Goal: Check status

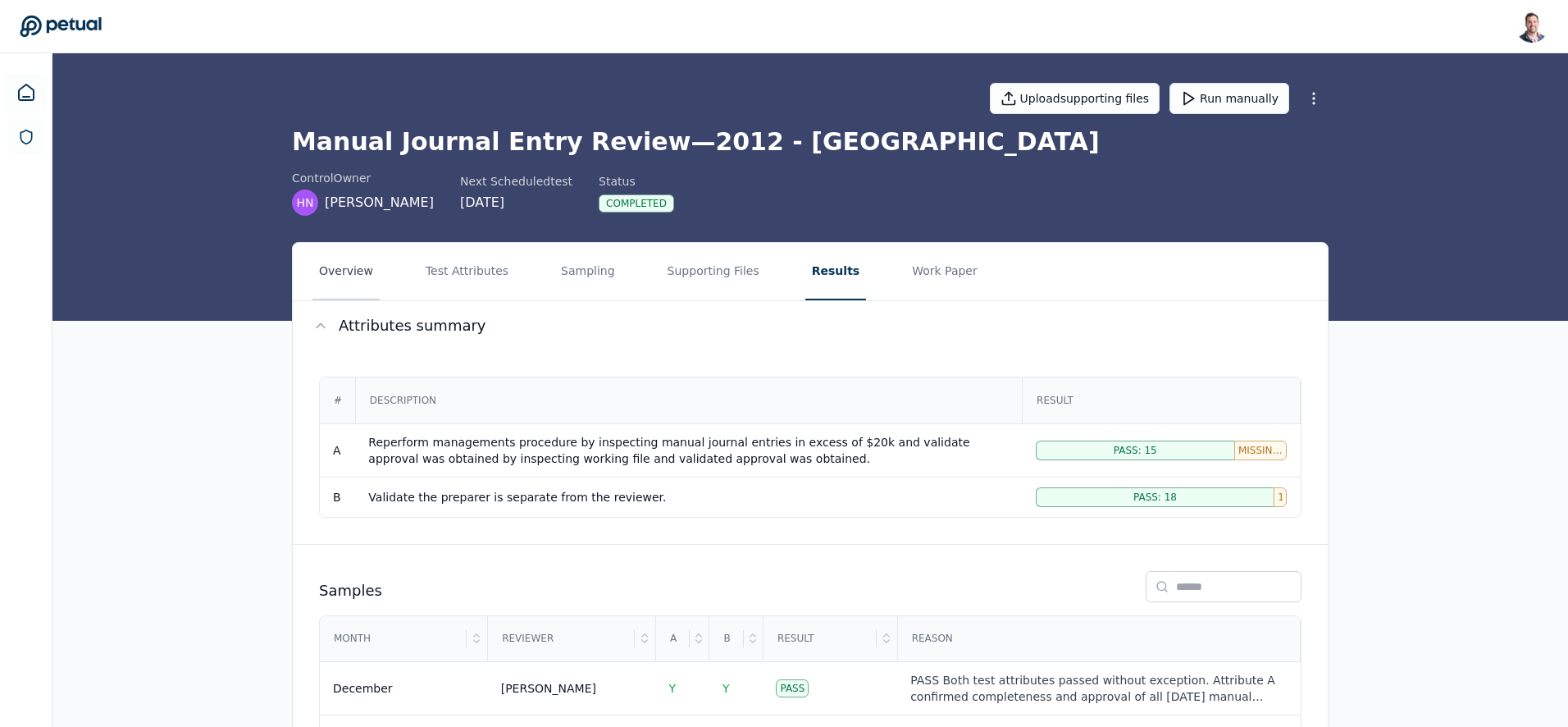
click at [338, 267] on button "Overview" at bounding box center [346, 271] width 68 height 57
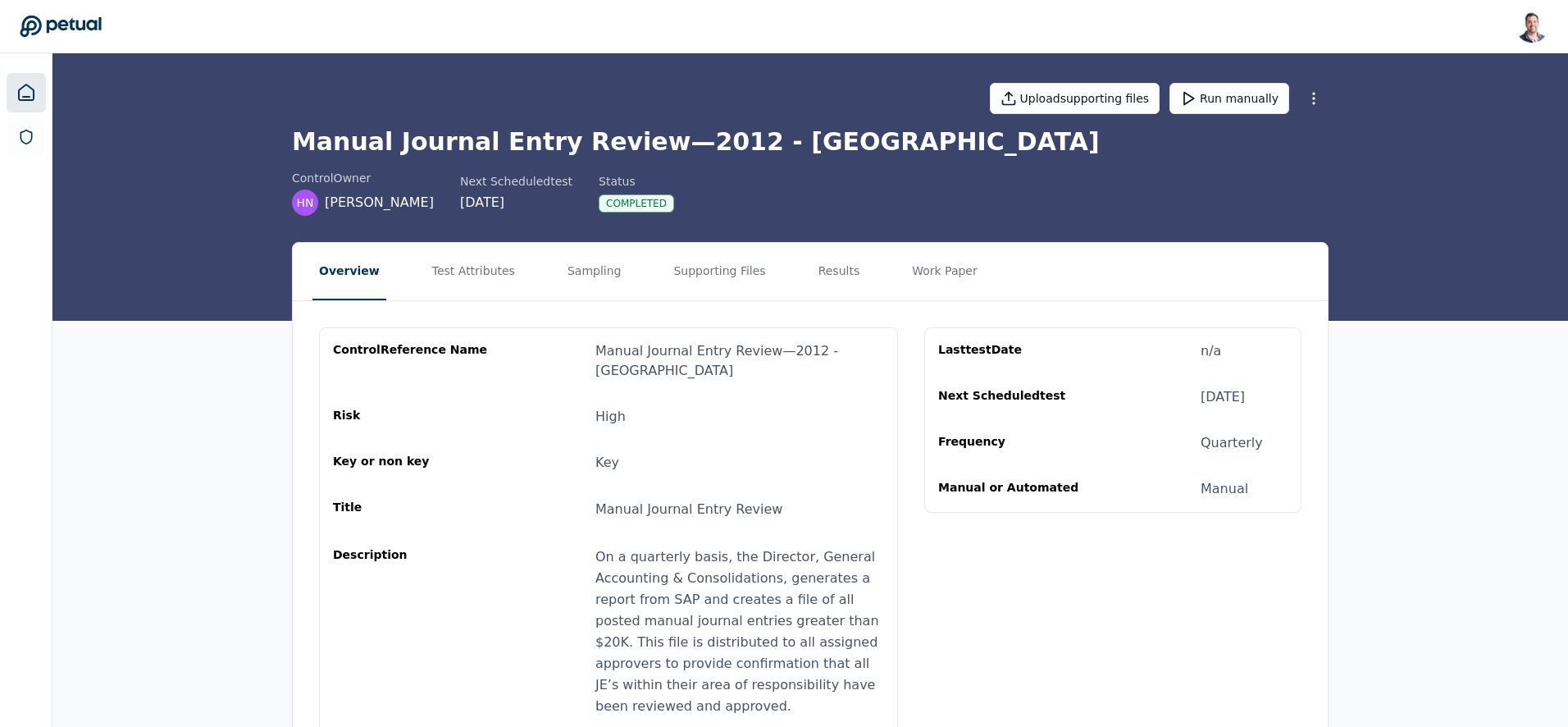
click at [21, 99] on icon at bounding box center [26, 92] width 15 height 15
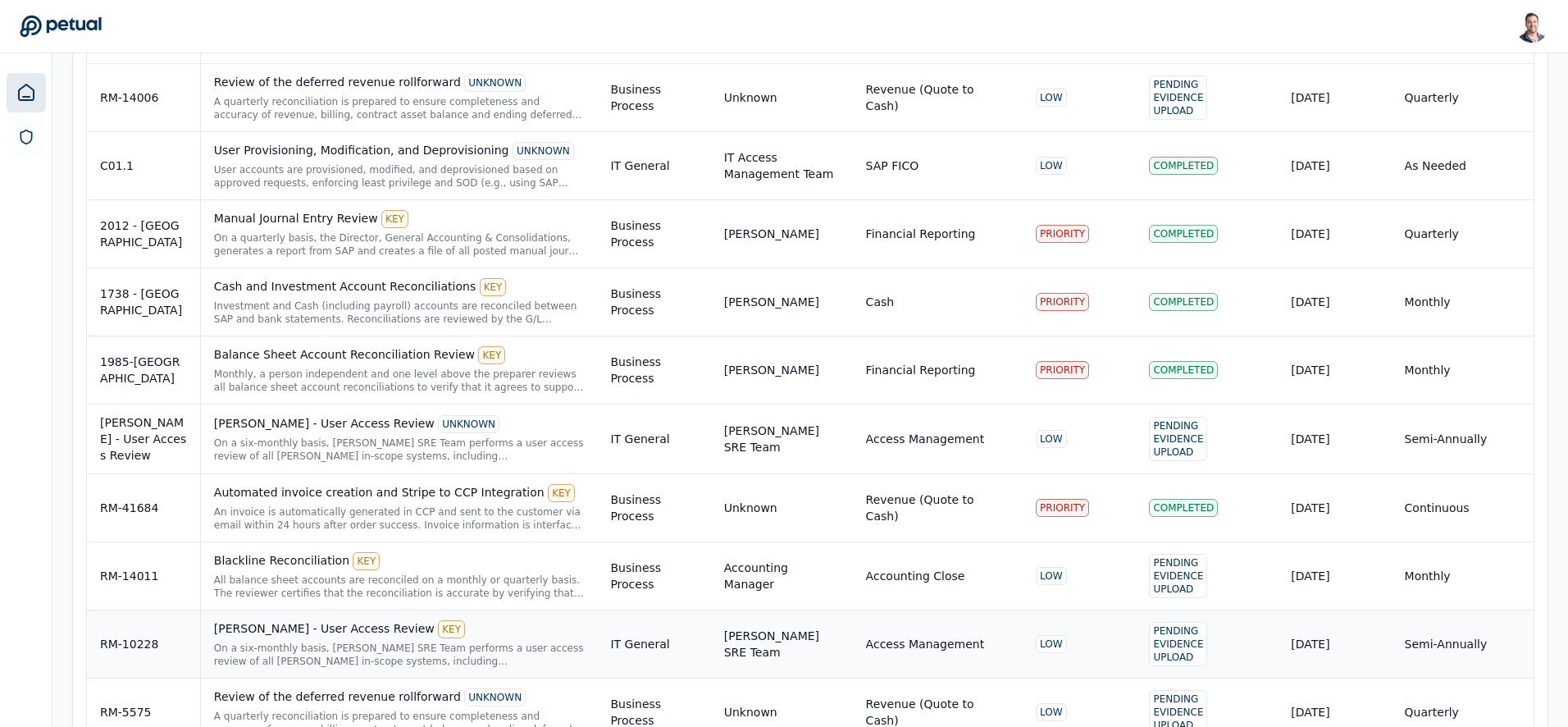
scroll to position [2906, 0]
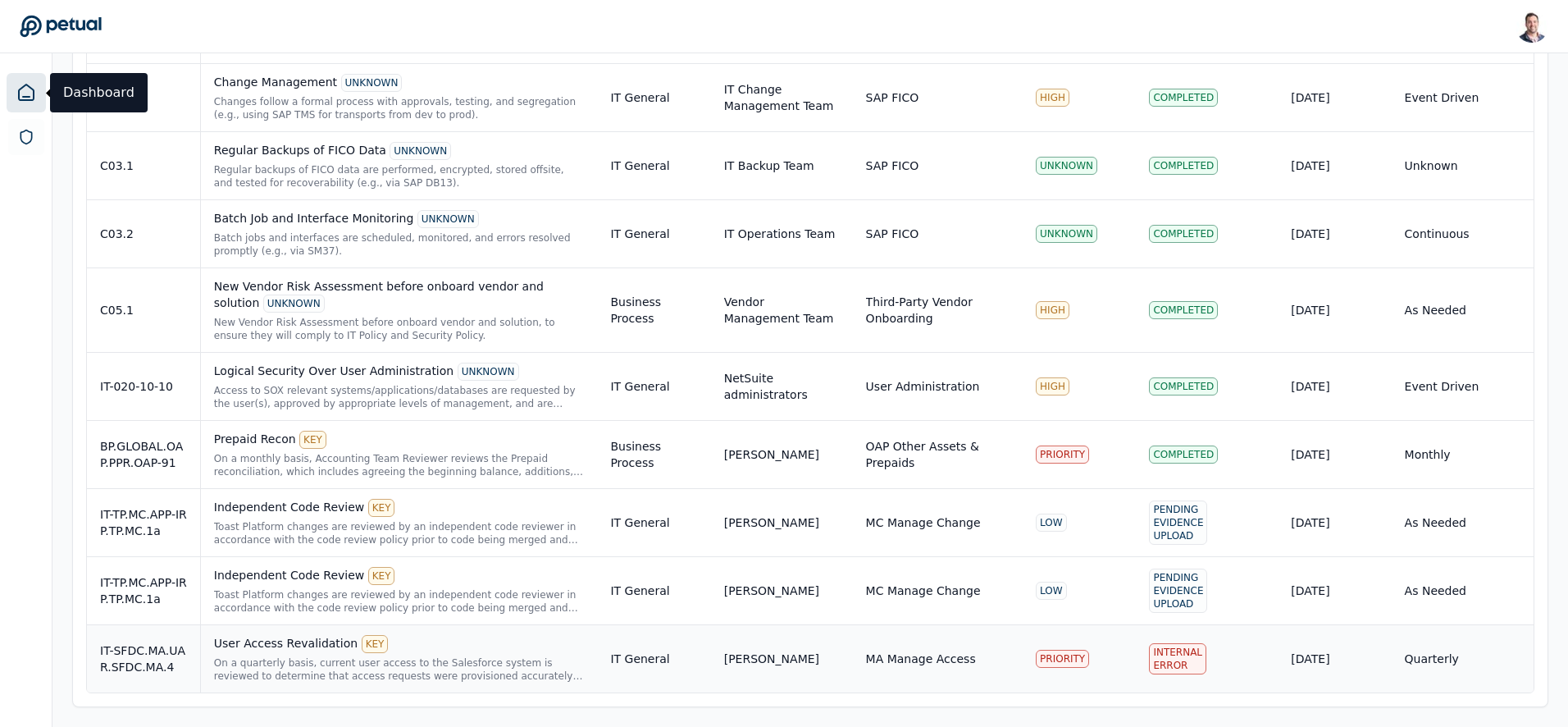
click at [444, 647] on div "User Access Revalidation KEY" at bounding box center [399, 644] width 371 height 18
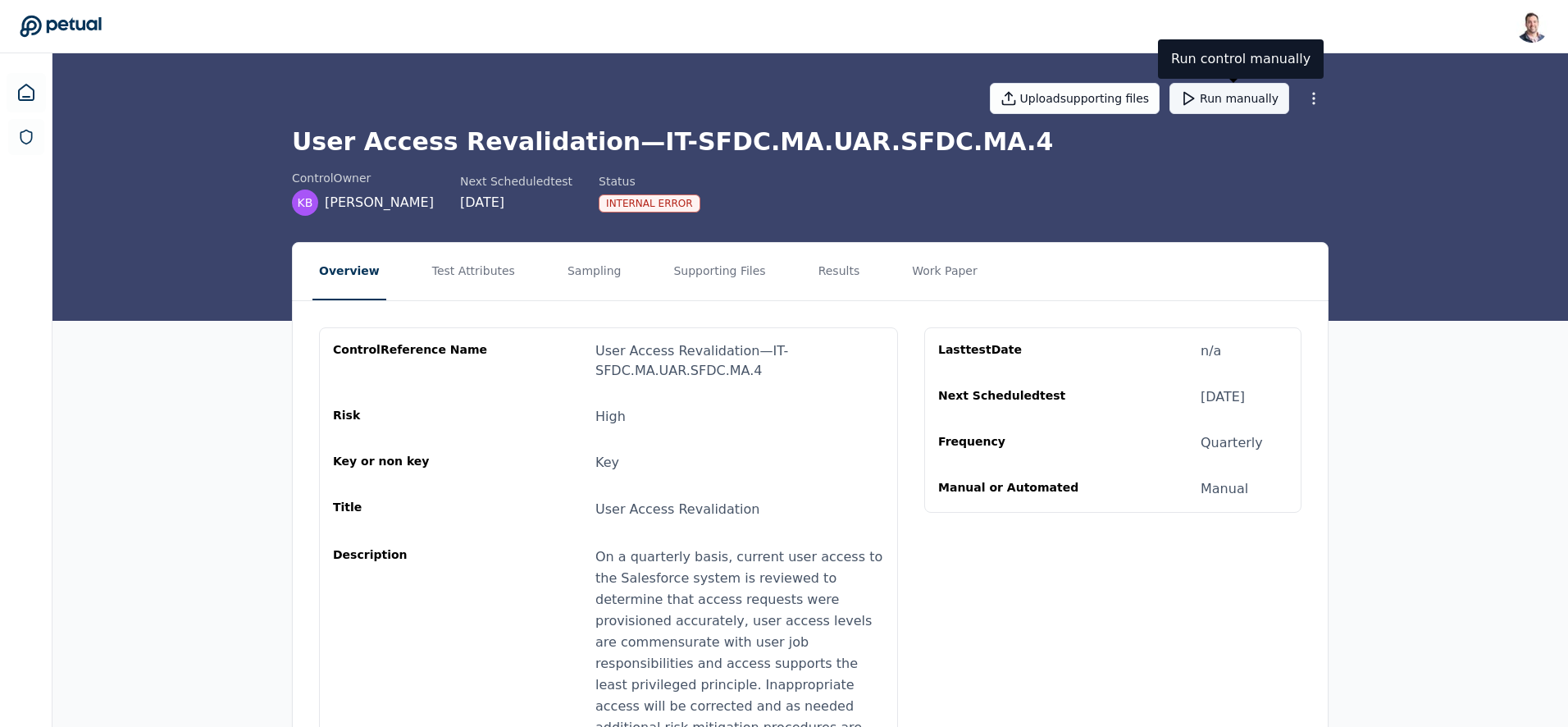
click at [1215, 97] on button "Run manually" at bounding box center [1229, 98] width 120 height 31
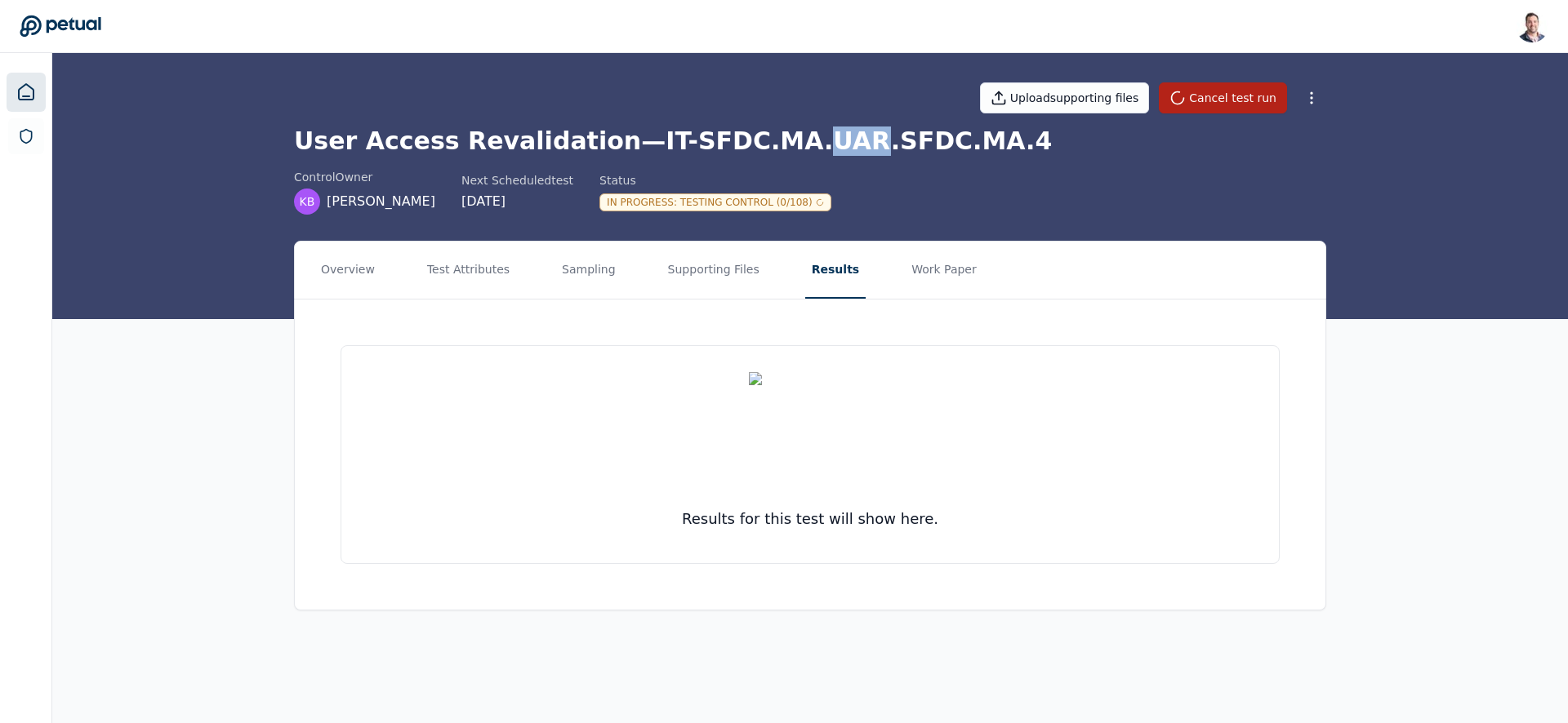
click at [29, 88] on icon at bounding box center [26, 92] width 20 height 20
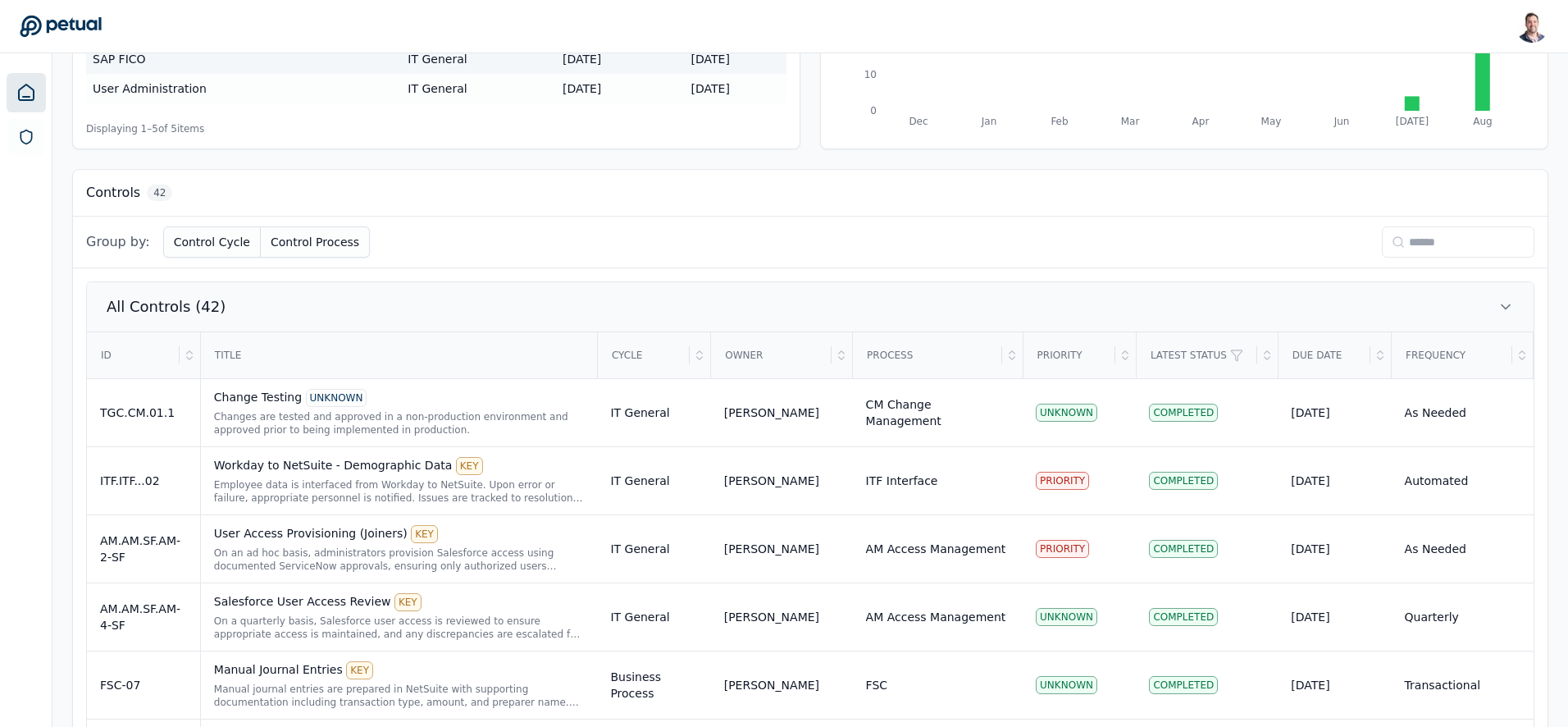
scroll to position [338, 0]
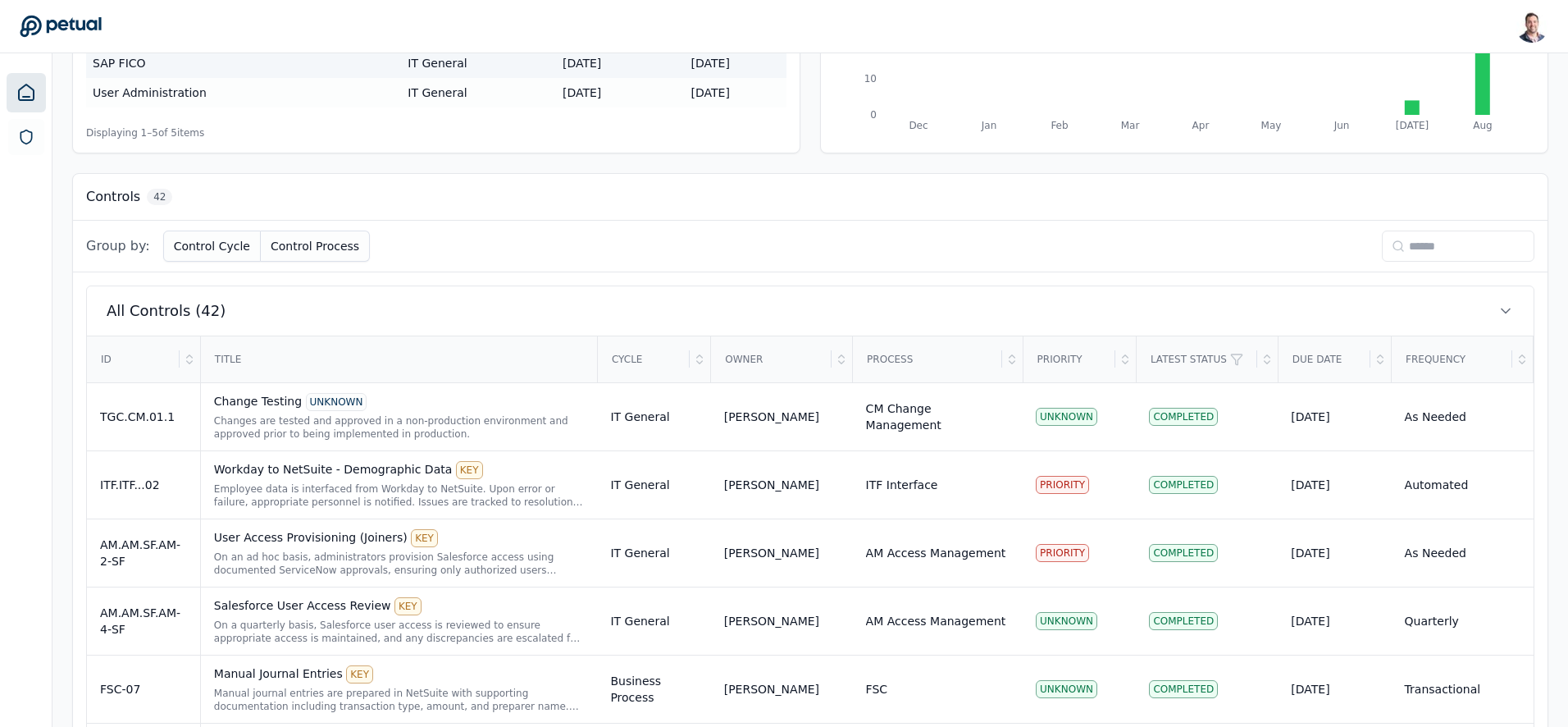
click at [1401, 235] on input at bounding box center [1458, 246] width 152 height 31
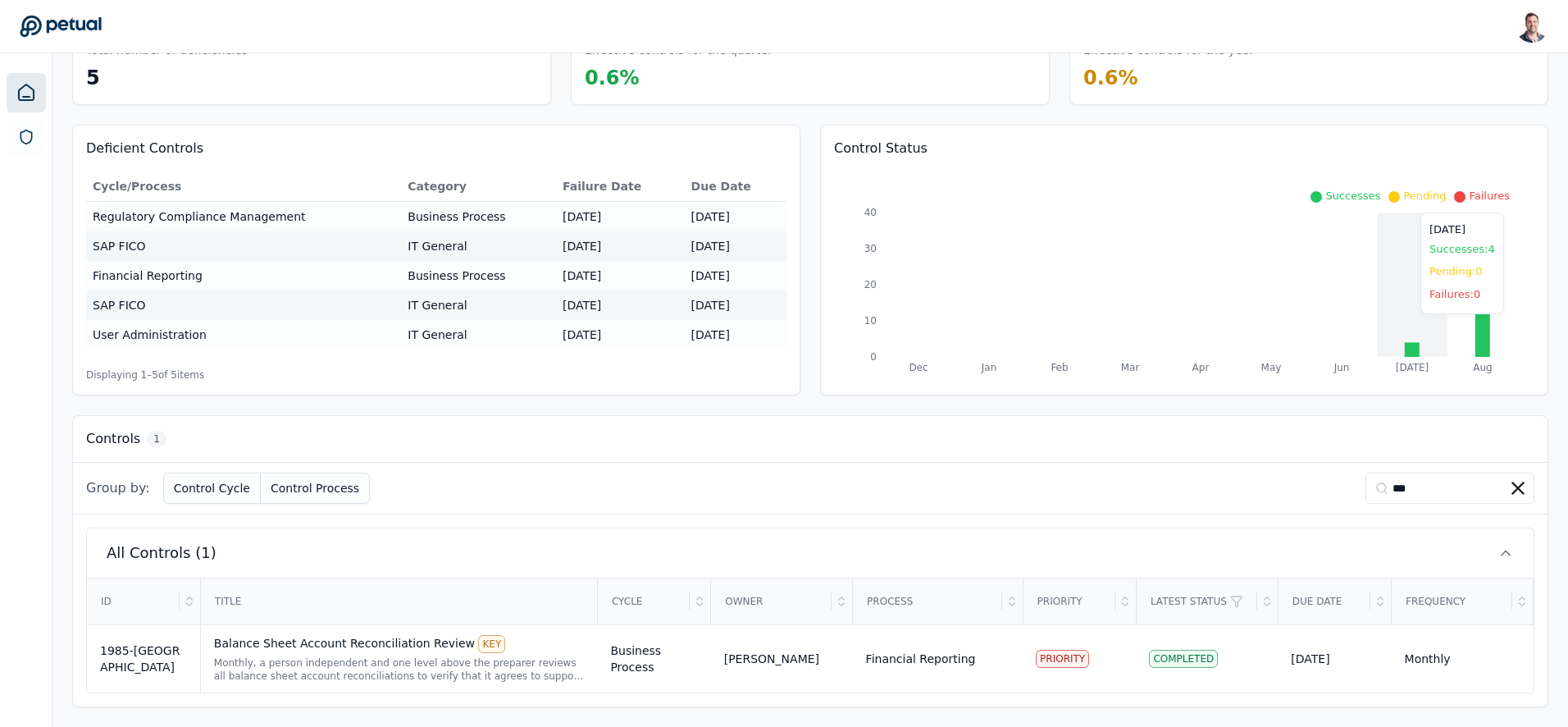
scroll to position [98, 0]
type input "****"
click at [362, 622] on div "Title" at bounding box center [399, 601] width 395 height 45
click at [370, 651] on div "Balance Sheet Account Reconciliation Review KEY" at bounding box center [399, 644] width 371 height 18
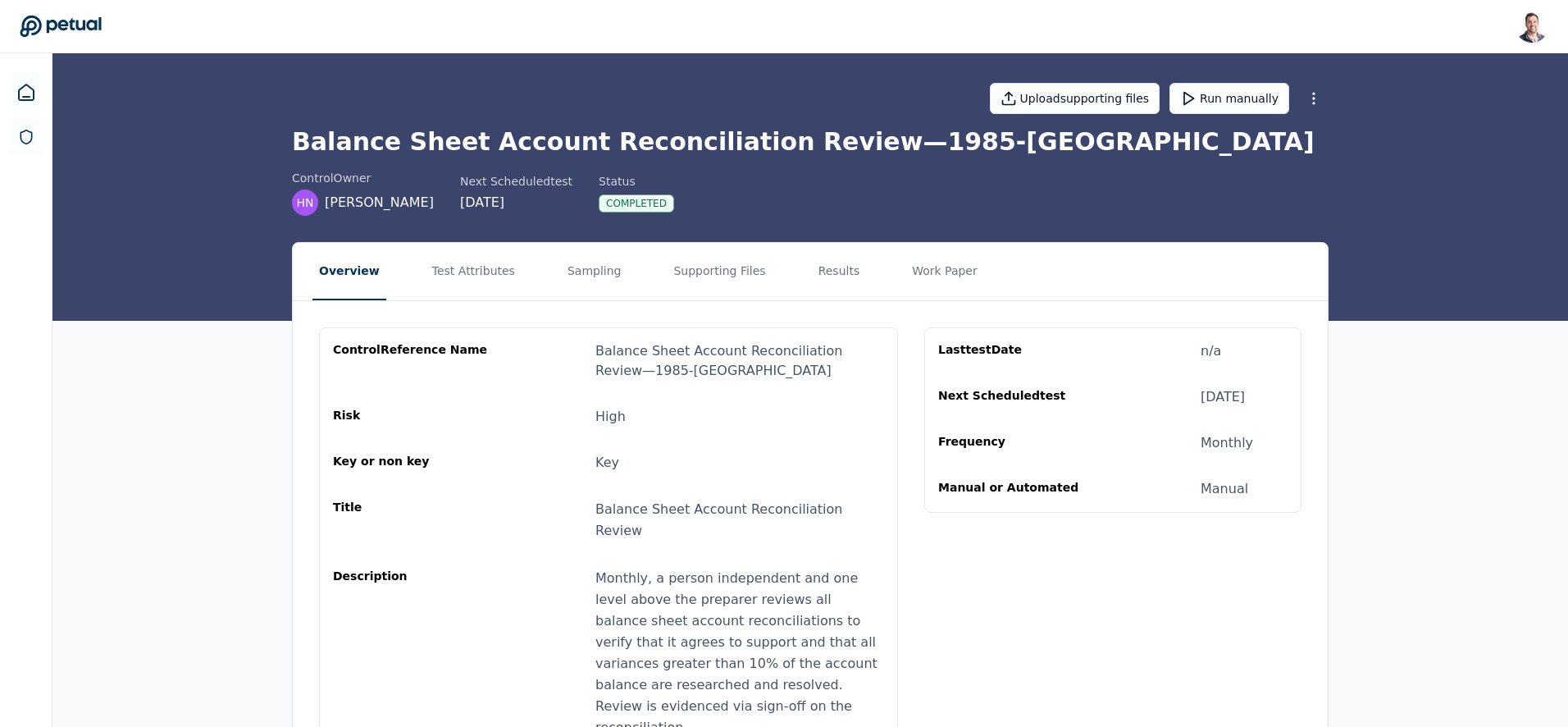
click at [847, 284] on nav "Overview Test Attributes Sampling Supporting Files Results Work Paper" at bounding box center [810, 271] width 1035 height 57
click at [839, 278] on button "Results" at bounding box center [840, 271] width 55 height 57
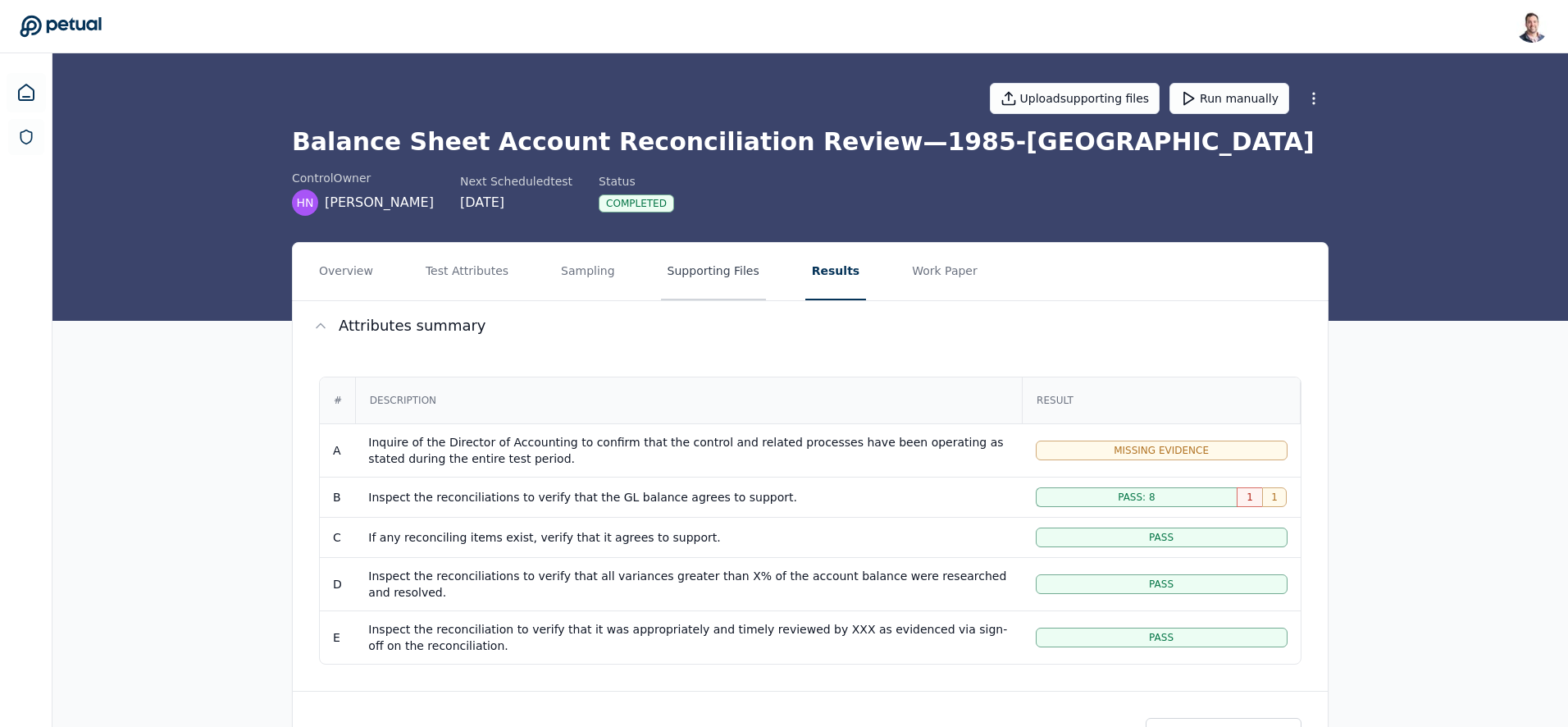
click at [731, 280] on button "Supporting Files" at bounding box center [713, 271] width 105 height 57
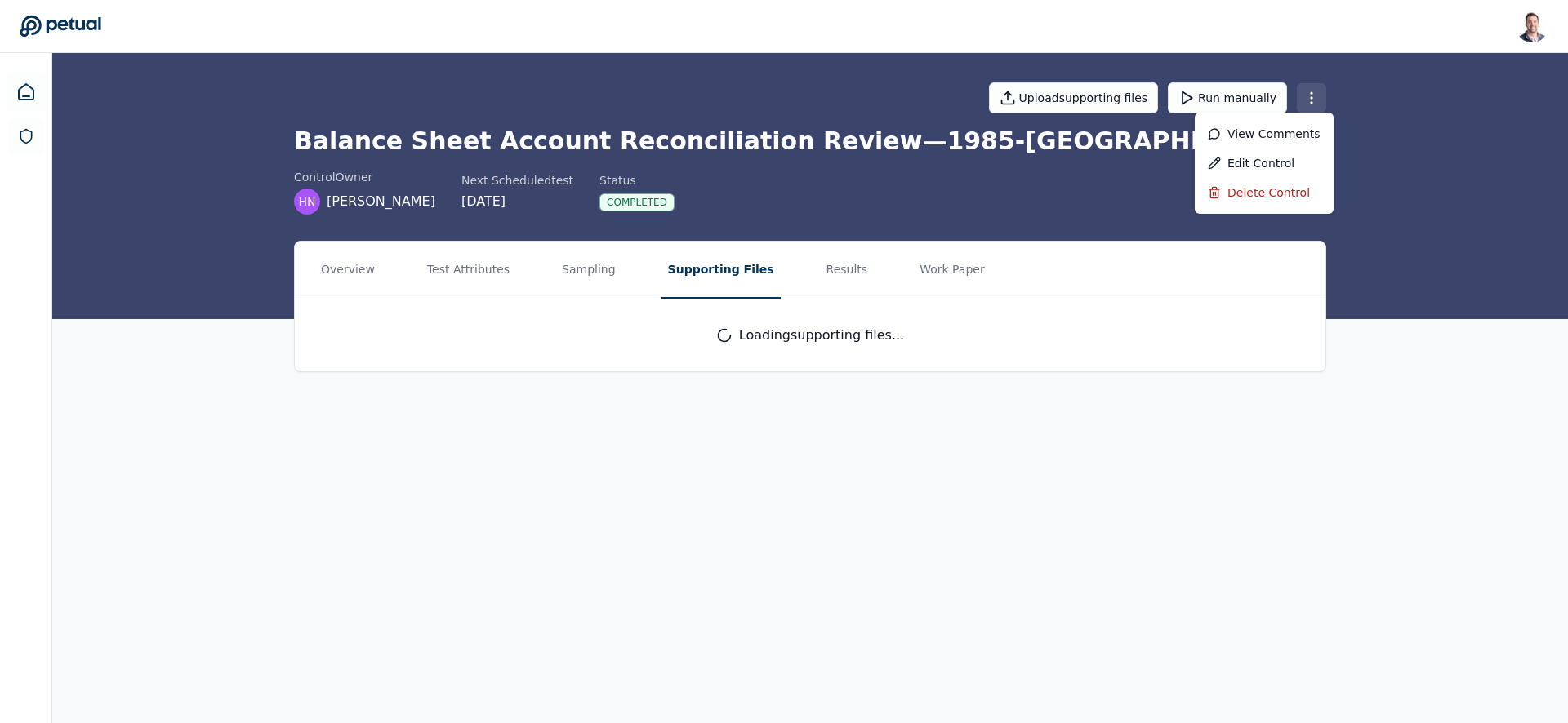
click at [1311, 97] on html "[PERSON_NAME] [EMAIL_ADDRESS] Sign out Upload supporting files Run manually Bal…" at bounding box center [784, 361] width 1568 height 723
click at [948, 219] on html "[PERSON_NAME] [EMAIL_ADDRESS] Sign out Upload supporting files Run manually Bal…" at bounding box center [784, 361] width 1568 height 723
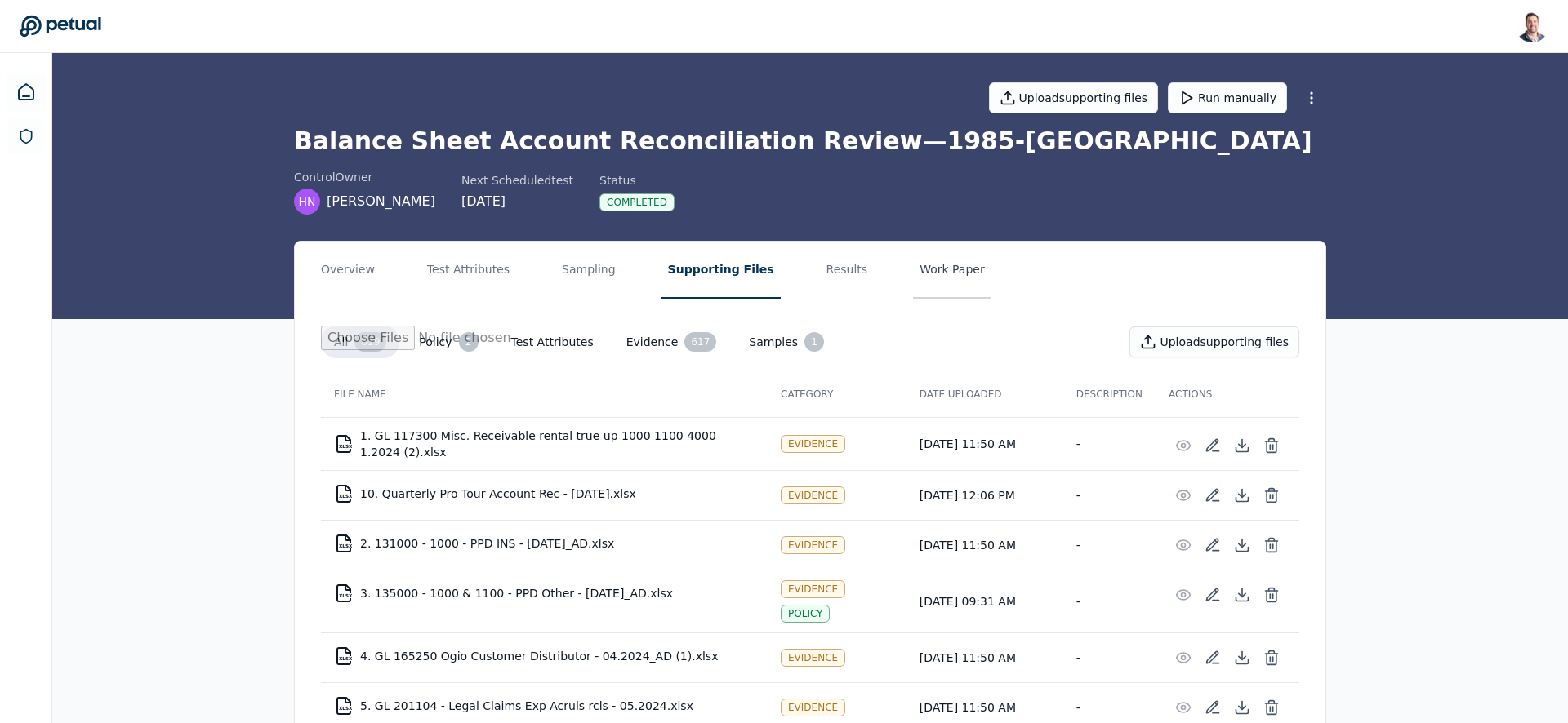
click at [913, 263] on button "Work Paper" at bounding box center [952, 270] width 78 height 57
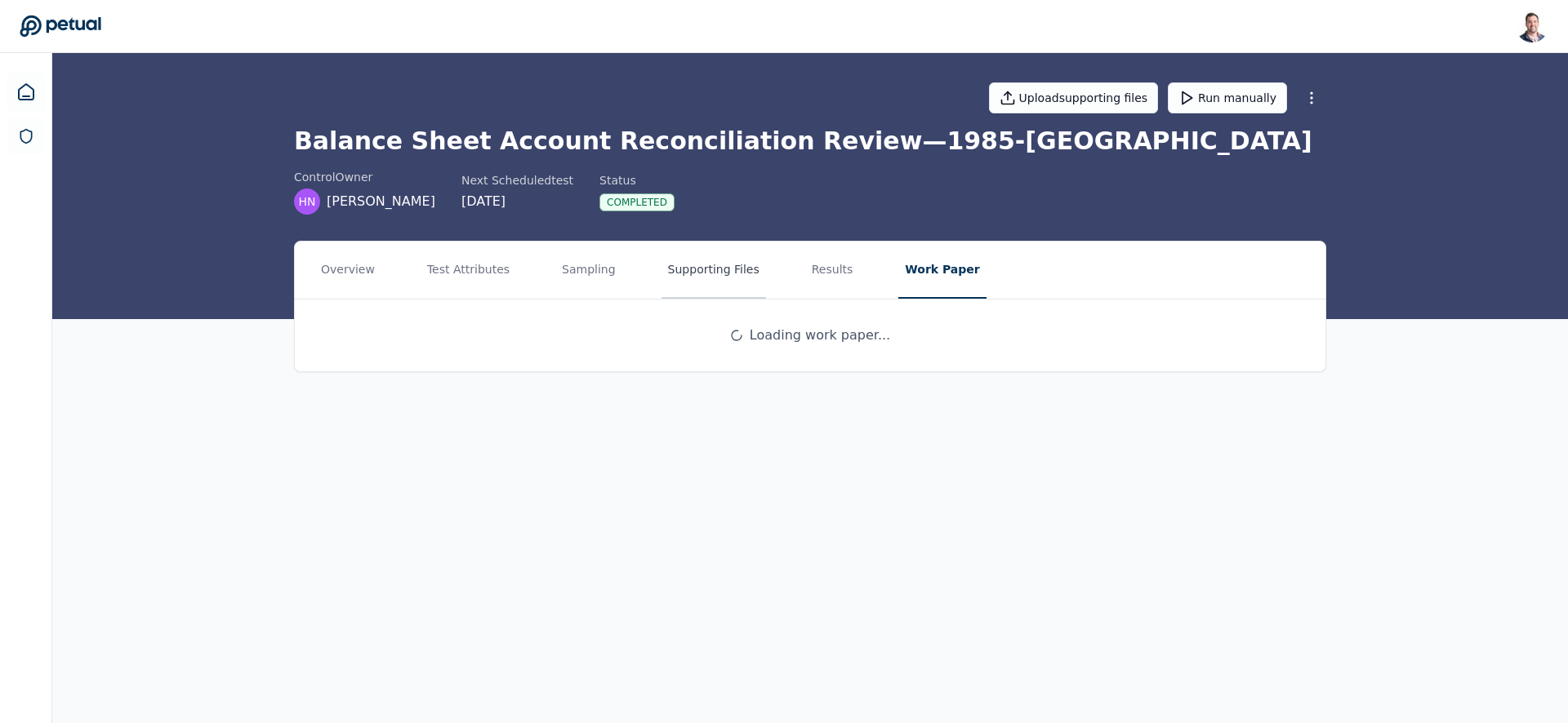
click at [739, 267] on button "Supporting Files" at bounding box center [713, 270] width 105 height 57
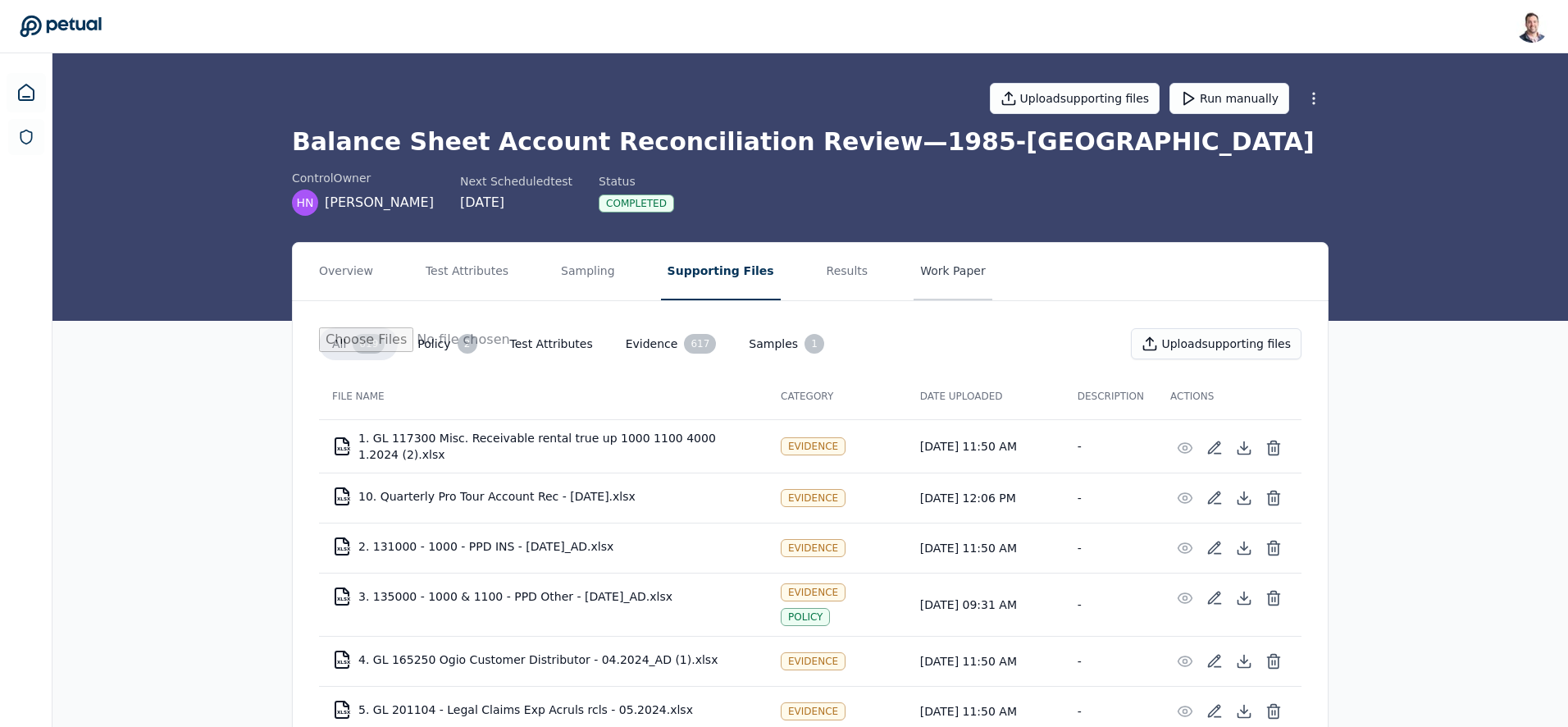
click at [939, 267] on button "Work Paper" at bounding box center [953, 271] width 79 height 57
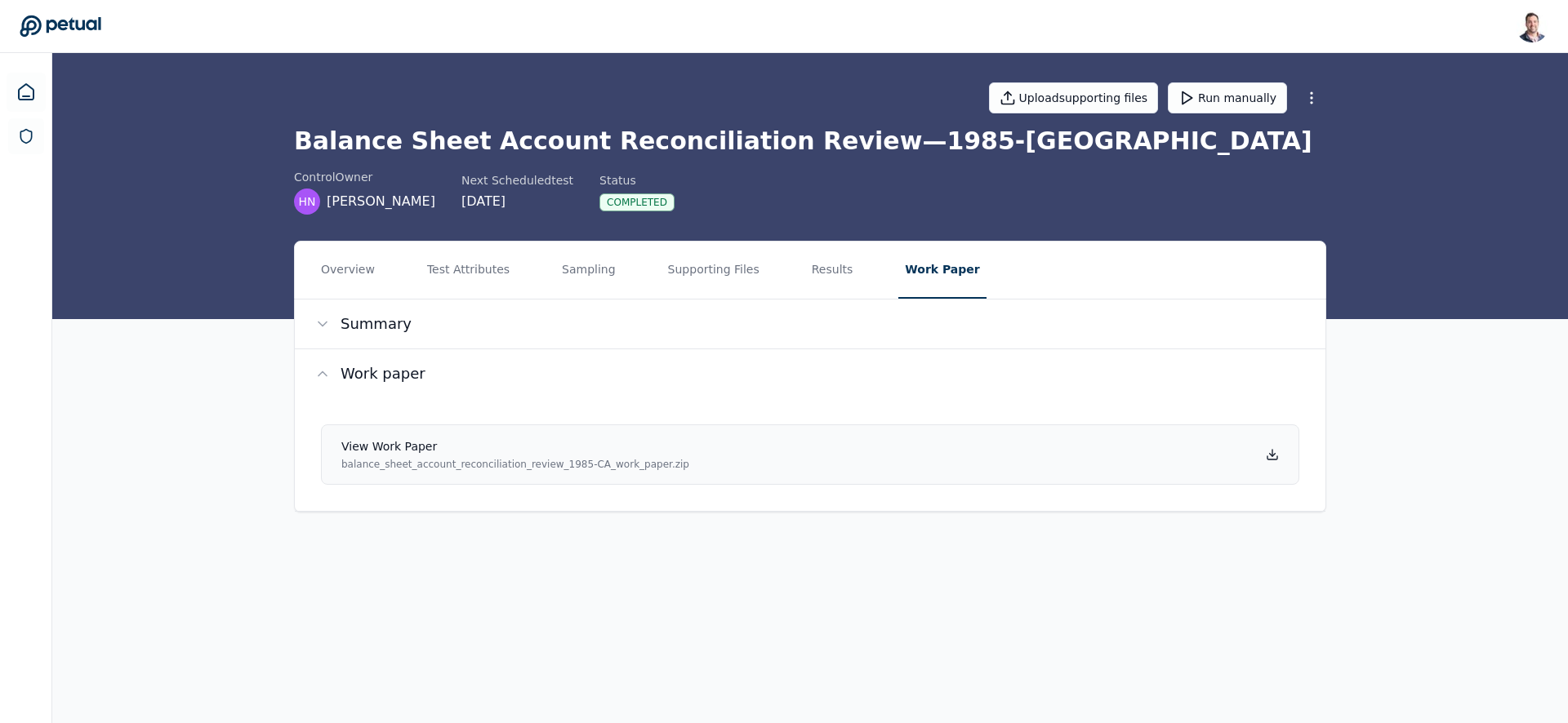
click at [1272, 454] on icon at bounding box center [1272, 453] width 0 height 7
click at [268, 410] on div "Overview Test Attributes Sampling Supporting Files Results Work Paper Summary W…" at bounding box center [810, 390] width 1515 height 298
click at [842, 284] on button "Results" at bounding box center [833, 270] width 55 height 57
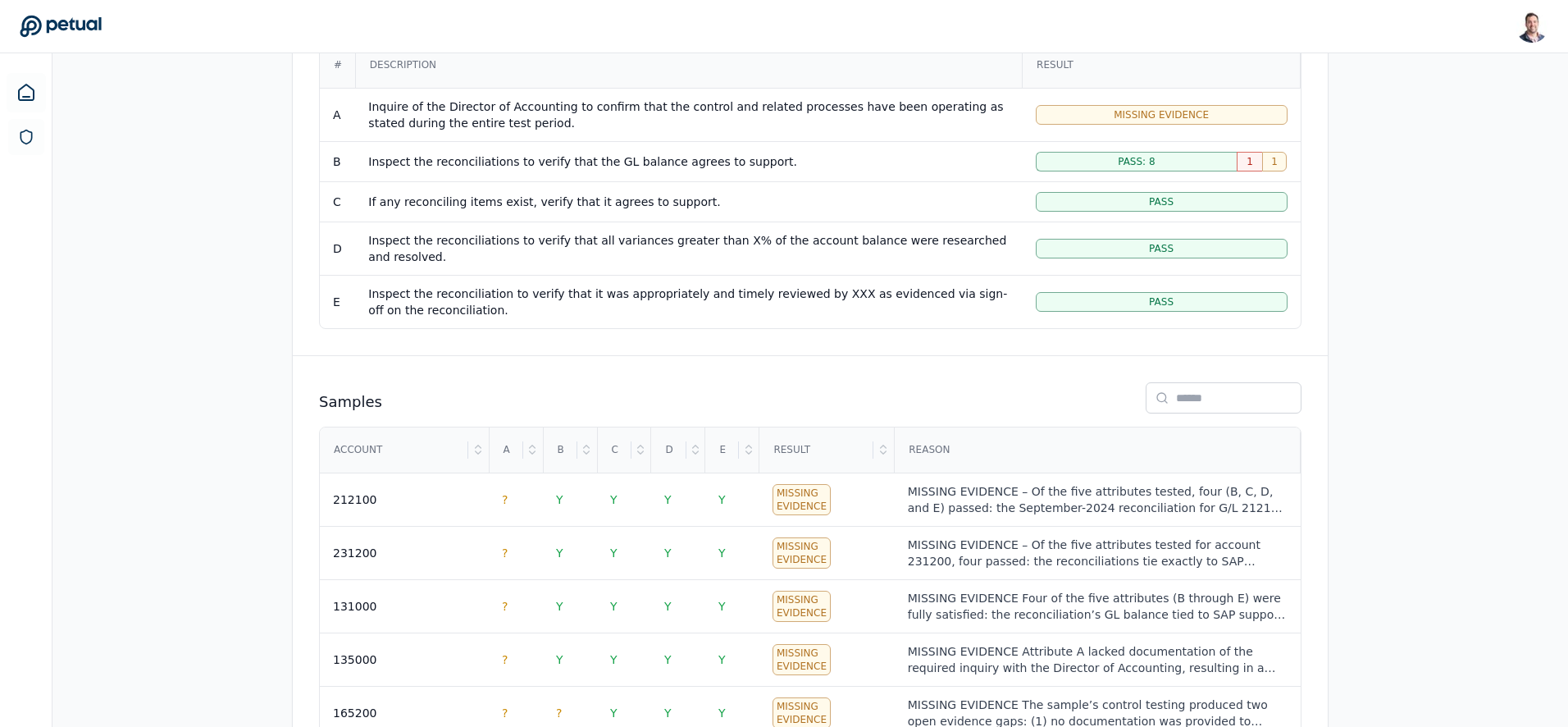
scroll to position [137, 0]
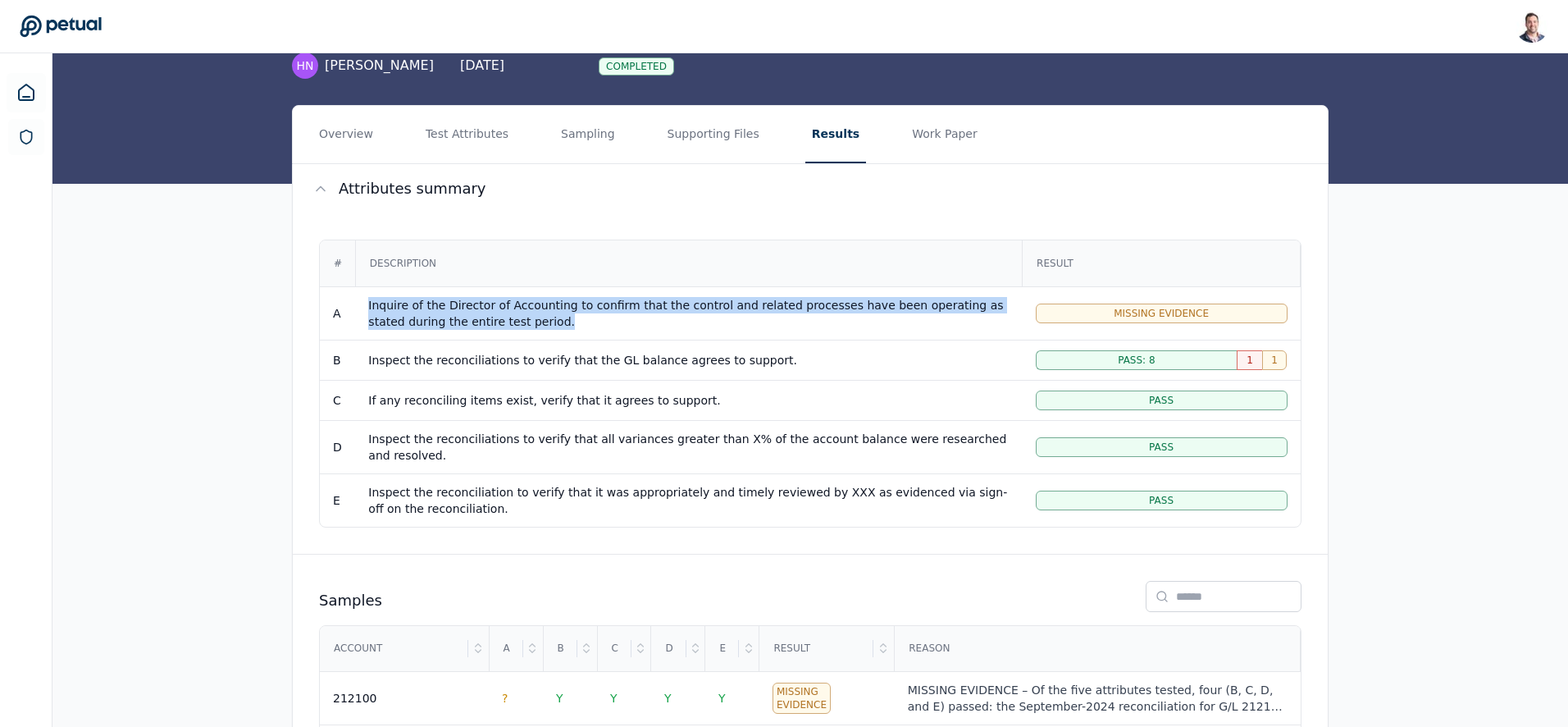
drag, startPoint x: 532, startPoint y: 325, endPoint x: 369, endPoint y: 307, distance: 164.0
click at [369, 307] on div "Inquire of the Director of Accounting to confirm that the control and related p…" at bounding box center [688, 313] width 640 height 33
click at [567, 325] on div "Inquire of the Director of Accounting to confirm that the control and related p…" at bounding box center [688, 313] width 640 height 33
drag, startPoint x: 557, startPoint y: 320, endPoint x: 522, endPoint y: 307, distance: 37.3
click at [522, 307] on div "Inquire of the Director of Accounting to confirm that the control and related p…" at bounding box center [688, 313] width 640 height 33
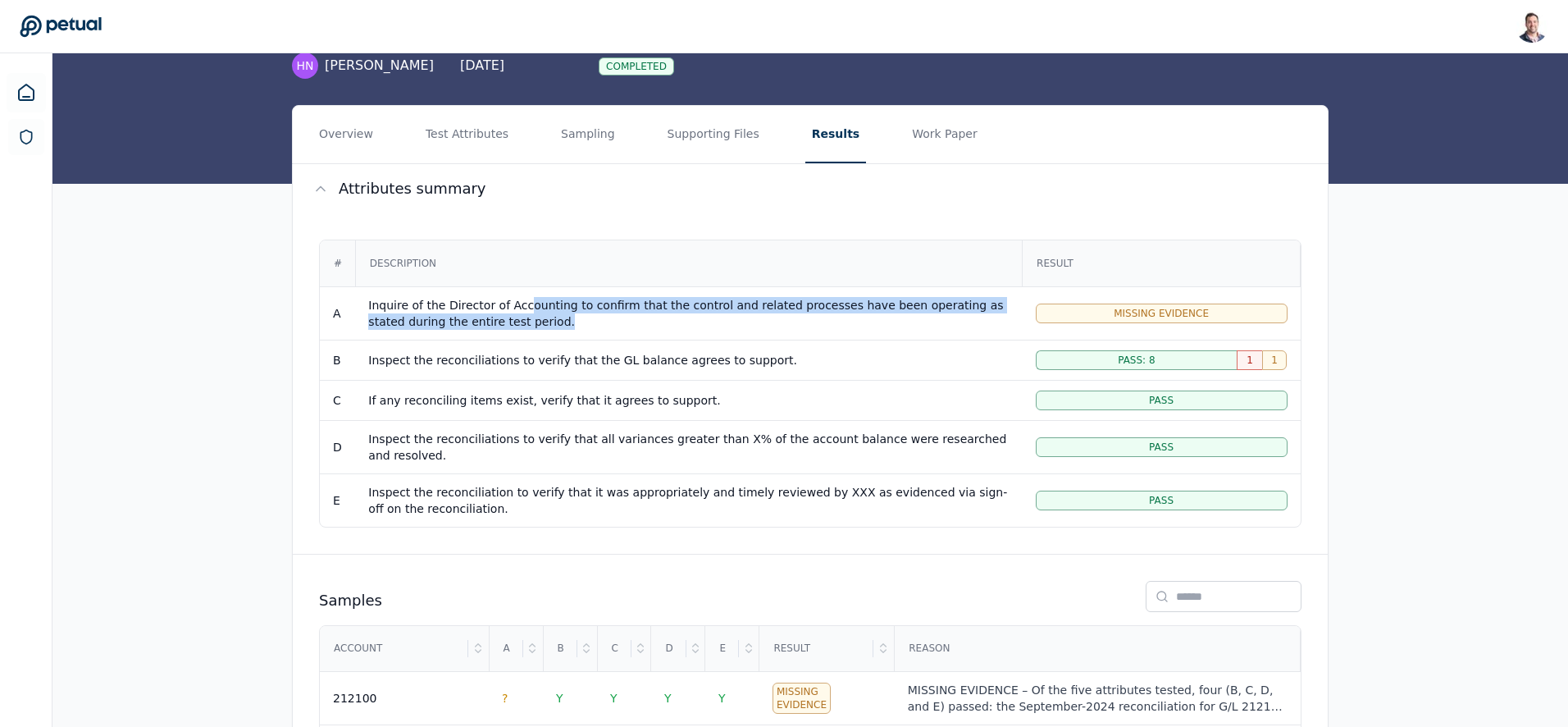
click at [522, 307] on div "Inquire of the Director of Accounting to confirm that the control and related p…" at bounding box center [688, 313] width 640 height 33
drag, startPoint x: 525, startPoint y: 305, endPoint x: 548, endPoint y: 318, distance: 26.4
click at [548, 318] on div "Inquire of the Director of Accounting to confirm that the control and related p…" at bounding box center [688, 313] width 640 height 33
click at [549, 318] on div "Inquire of the Director of Accounting to confirm that the control and related p…" at bounding box center [688, 313] width 640 height 33
drag, startPoint x: 549, startPoint y: 318, endPoint x: 526, endPoint y: 307, distance: 25.5
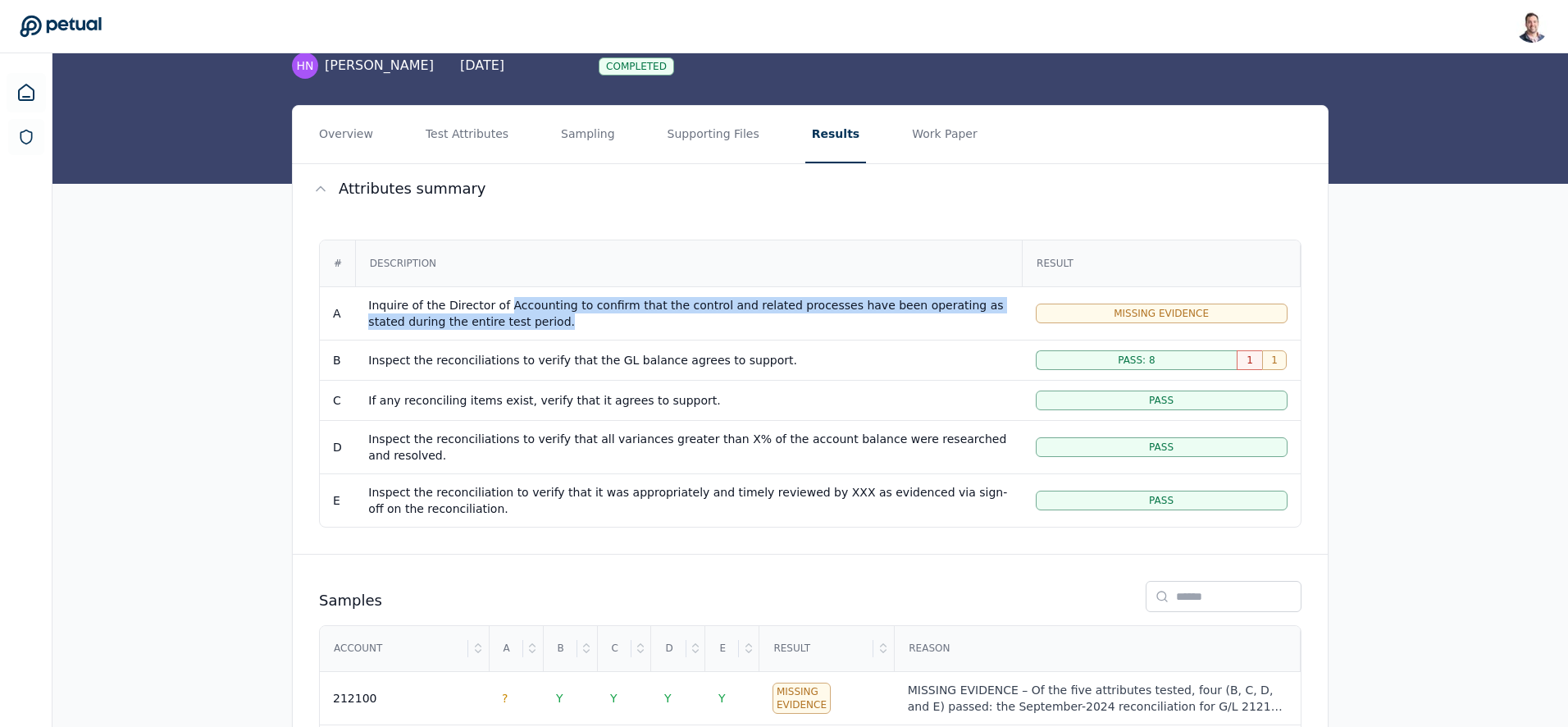
click at [529, 308] on div "Inquire of the Director of Accounting to confirm that the control and related p…" at bounding box center [688, 313] width 640 height 33
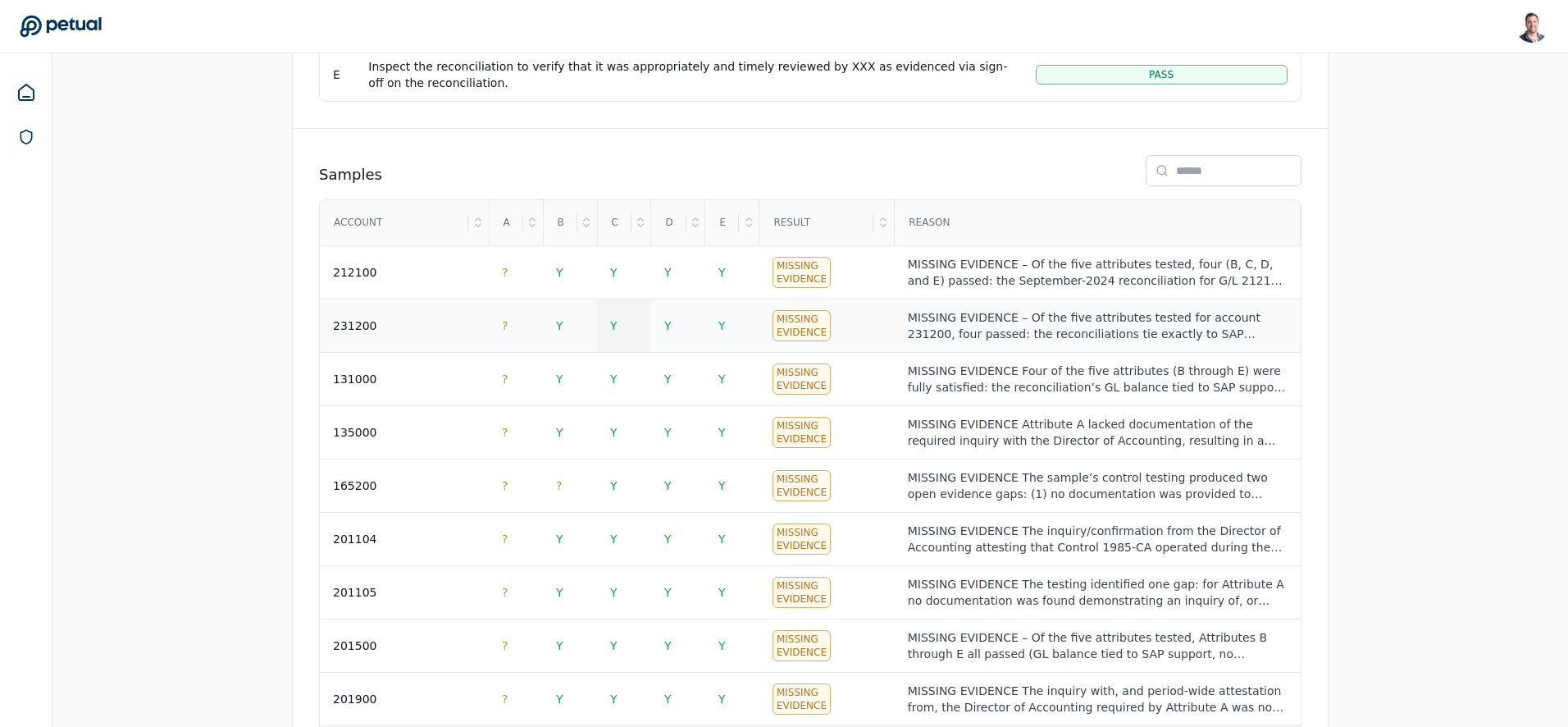
scroll to position [669, 0]
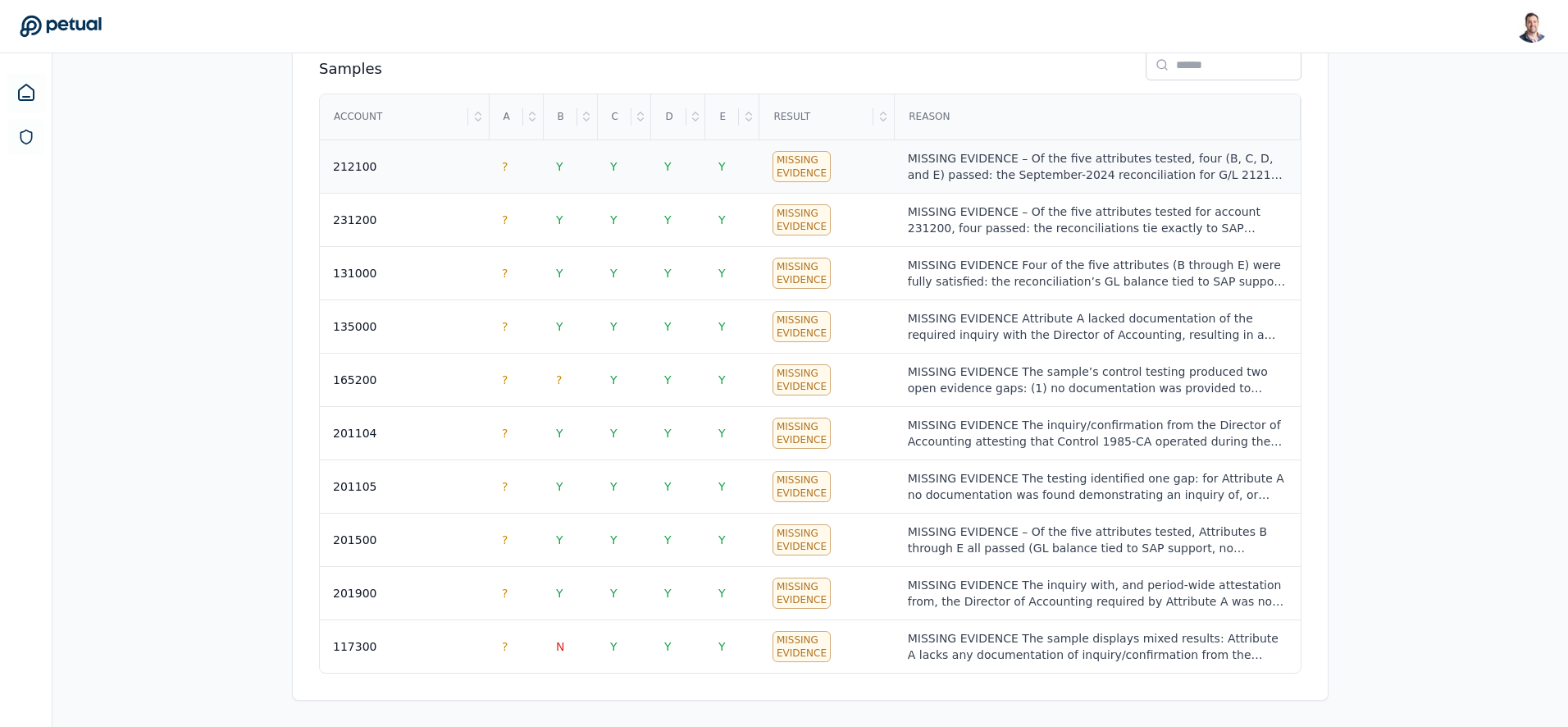
click at [1042, 152] on div "MISSING EVIDENCE – Of the five attributes tested, four (B, C, D, and E) passed:…" at bounding box center [1098, 166] width 380 height 33
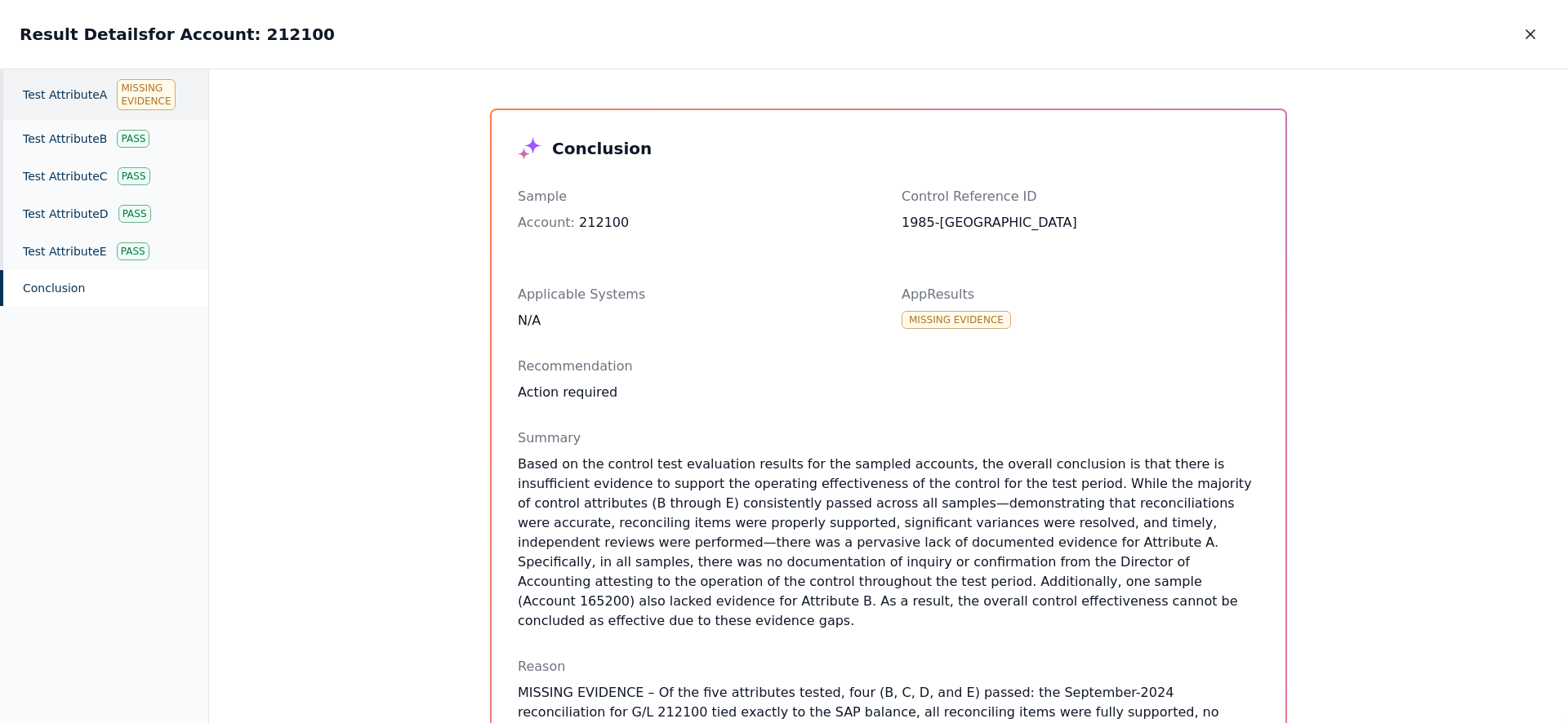
click at [89, 85] on div "Test Attribute A Missing Evidence" at bounding box center [104, 94] width 208 height 50
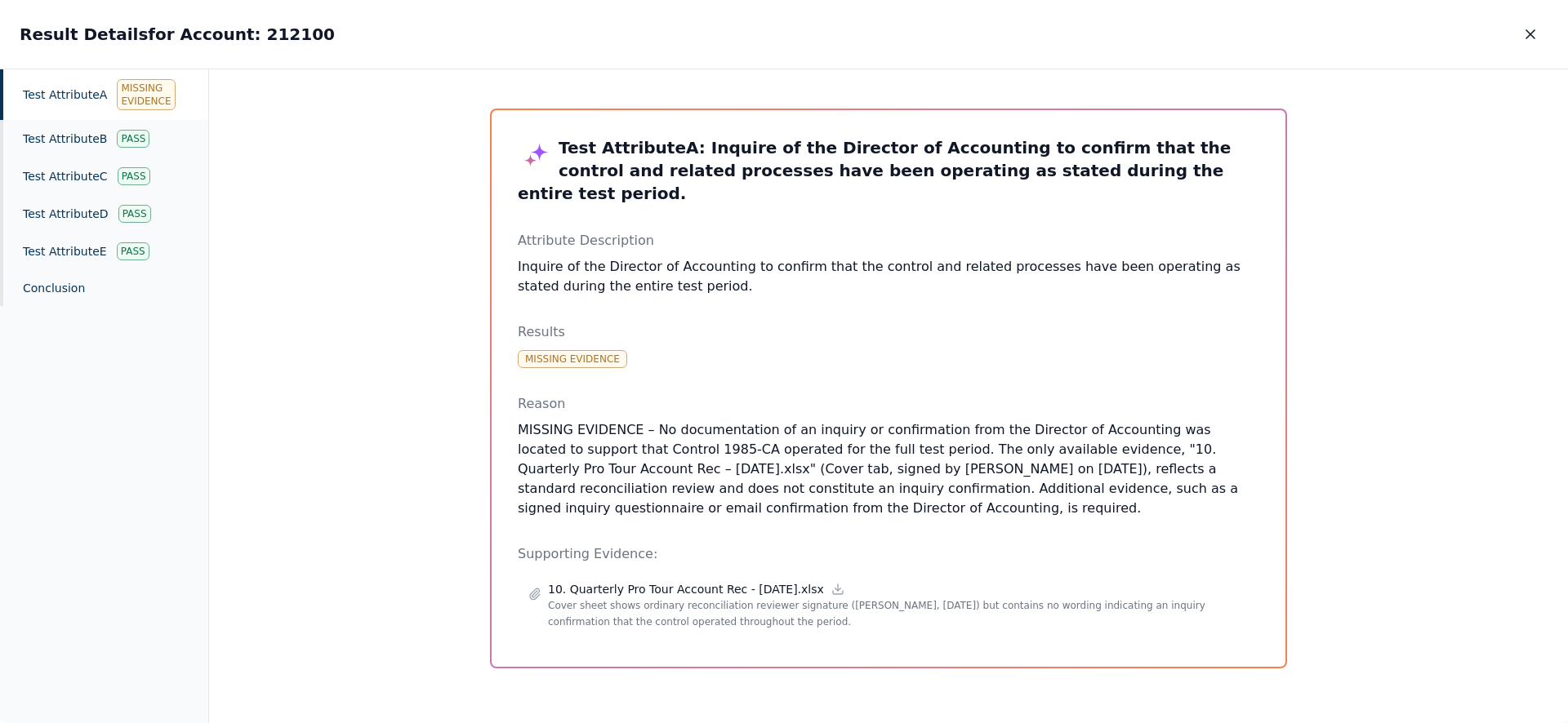
drag, startPoint x: 743, startPoint y: 380, endPoint x: 867, endPoint y: 502, distance: 174.0
click at [867, 503] on div "Test Attribute A : Inquire of the Director of Accounting to confirm that the co…" at bounding box center [888, 388] width 741 height 504
click at [861, 493] on p "MISSING EVIDENCE – No documentation of an inquiry or confirmation from the Dire…" at bounding box center [888, 468] width 741 height 98
drag, startPoint x: 835, startPoint y: 476, endPoint x: 717, endPoint y: 408, distance: 136.2
click at [717, 420] on p "MISSING EVIDENCE – No documentation of an inquiry or confirmation from the Dire…" at bounding box center [888, 468] width 741 height 98
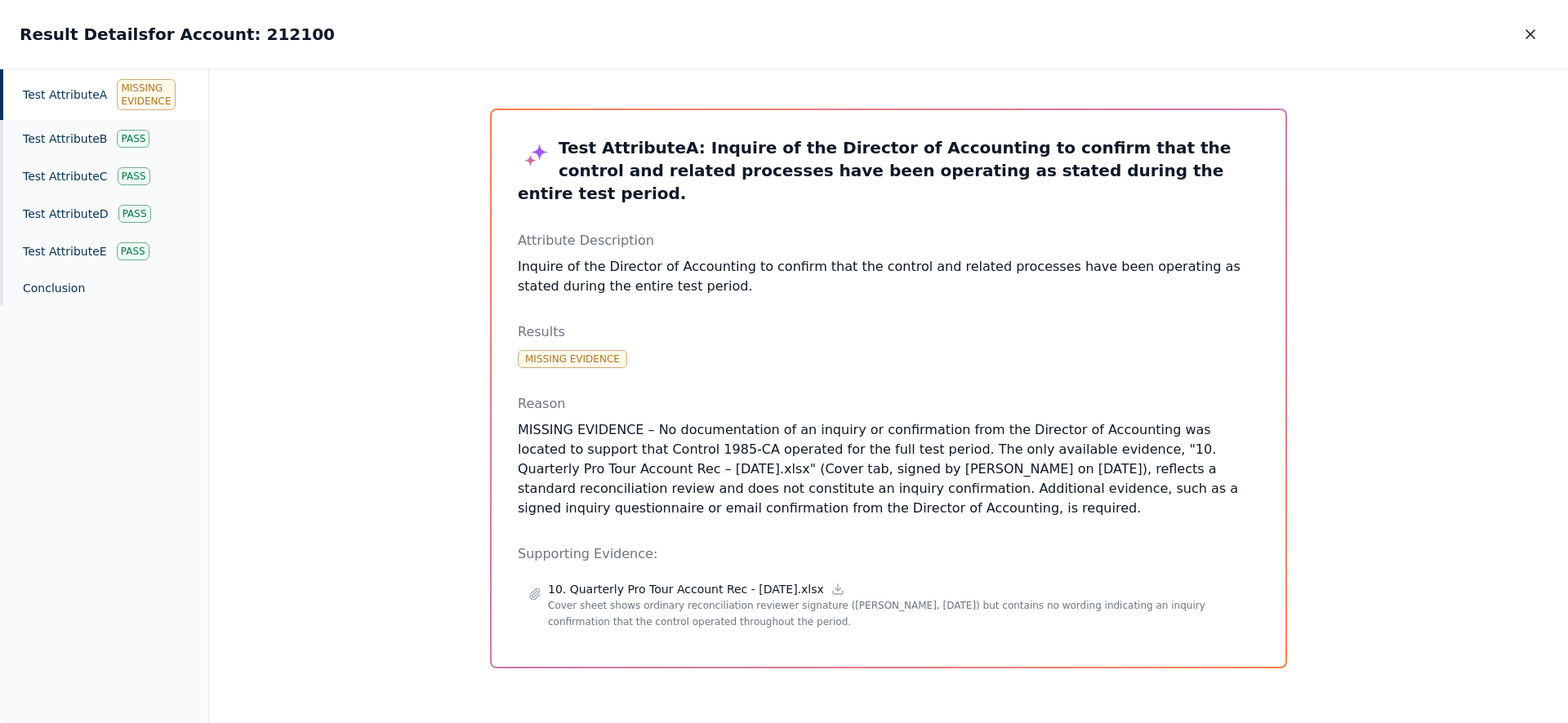
click at [717, 420] on p "MISSING EVIDENCE – No documentation of an inquiry or confirmation from the Dire…" at bounding box center [888, 468] width 741 height 98
drag, startPoint x: 742, startPoint y: 418, endPoint x: 827, endPoint y: 487, distance: 109.5
click at [827, 487] on p "MISSING EVIDENCE – No documentation of an inquiry or confirmation from the Dire…" at bounding box center [888, 468] width 741 height 98
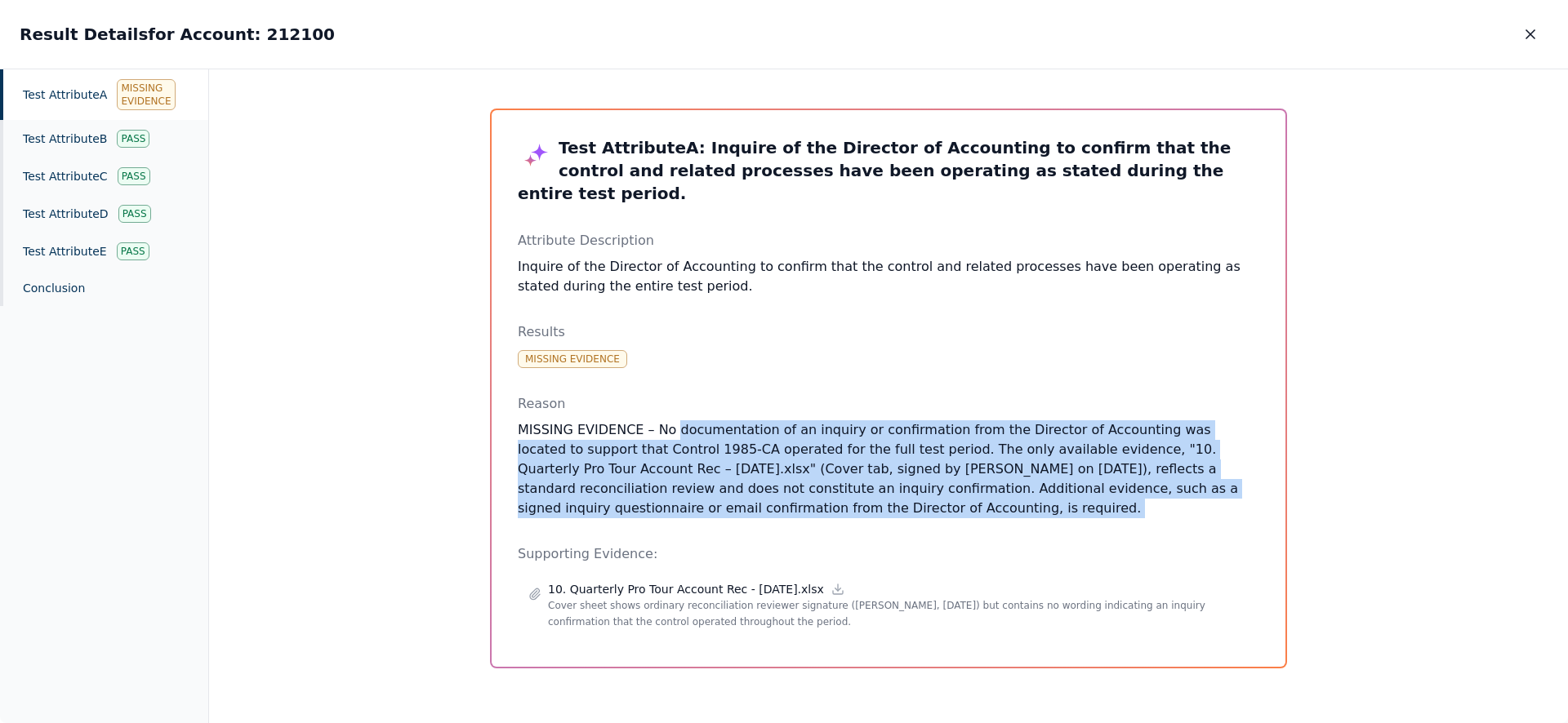
drag, startPoint x: 827, startPoint y: 487, endPoint x: 690, endPoint y: 410, distance: 157.2
click at [690, 420] on p "MISSING EVIDENCE – No documentation of an inquiry or confirmation from the Dire…" at bounding box center [888, 468] width 741 height 98
click at [689, 420] on p "MISSING EVIDENCE – No documentation of an inquiry or confirmation from the Dire…" at bounding box center [888, 468] width 741 height 98
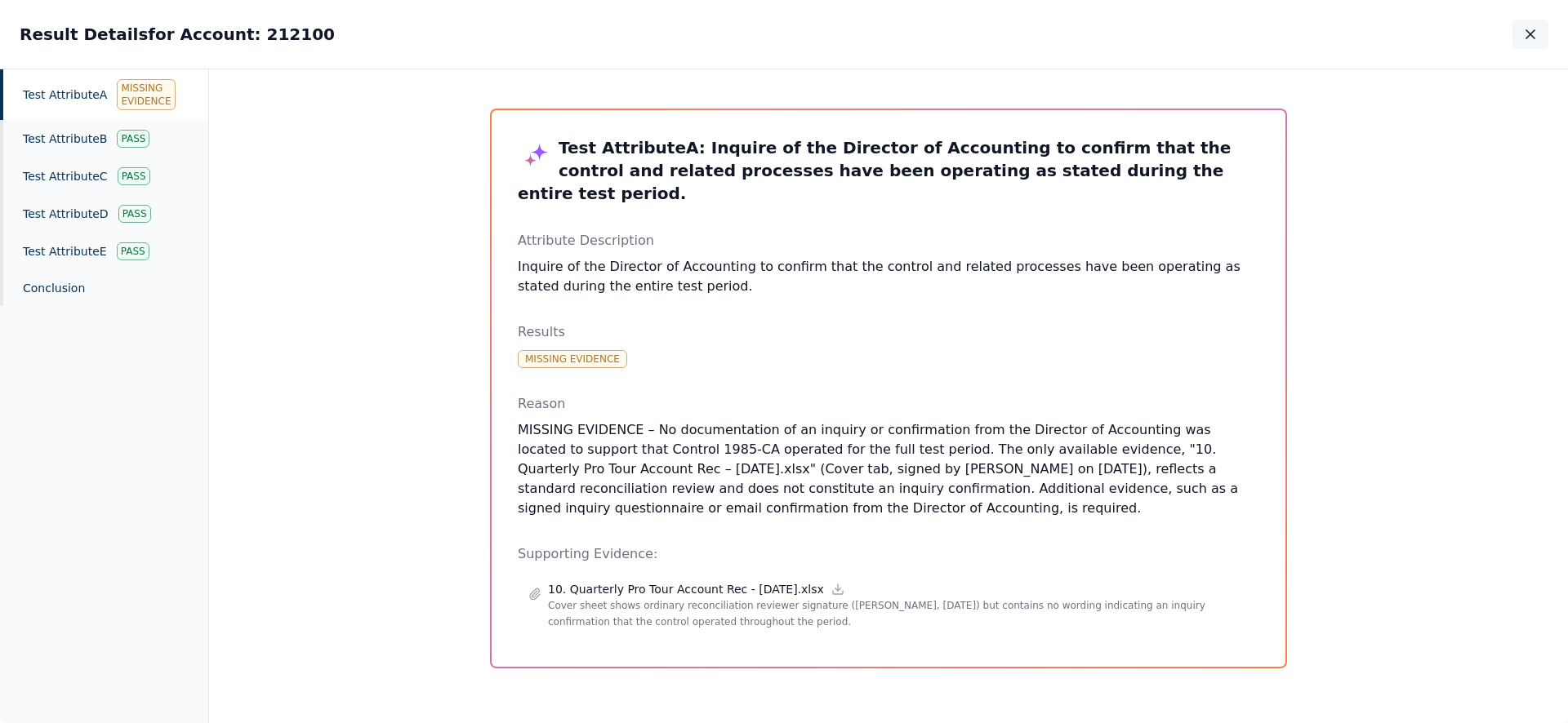
click at [1530, 34] on icon "button" at bounding box center [1531, 34] width 9 height 9
